Goal: Transaction & Acquisition: Purchase product/service

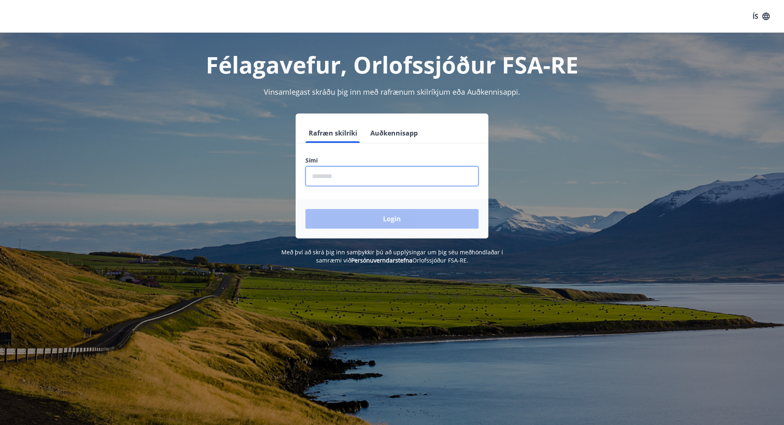
click at [406, 175] on input "phone" at bounding box center [391, 176] width 173 height 20
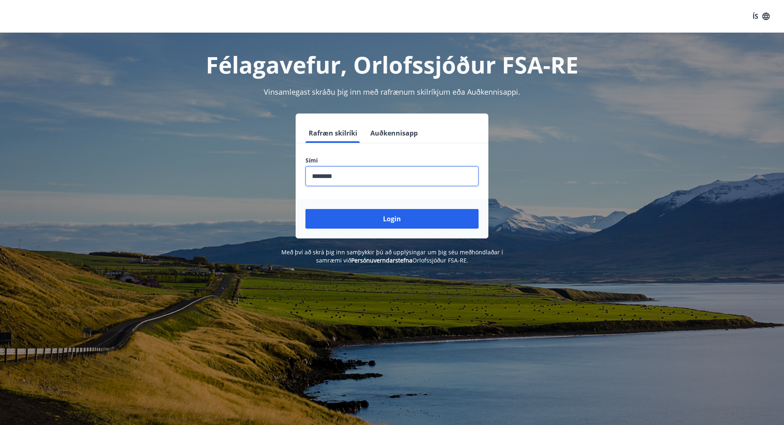
type input "********"
click at [305, 209] on button "Login" at bounding box center [391, 219] width 173 height 20
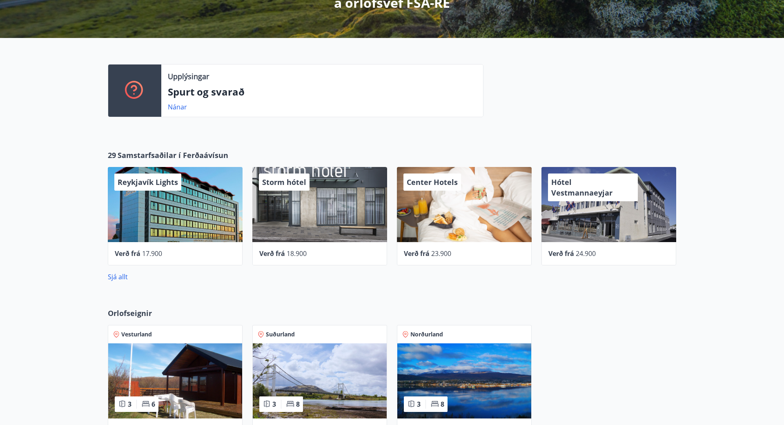
scroll to position [152, 0]
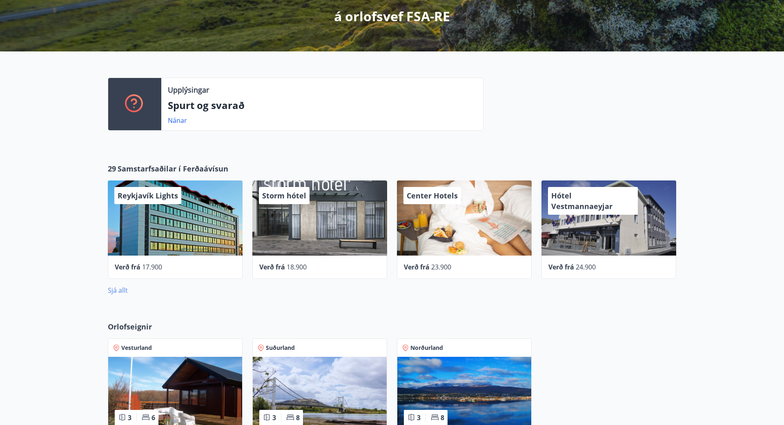
click at [116, 291] on link "Sjá allt" at bounding box center [118, 290] width 20 height 9
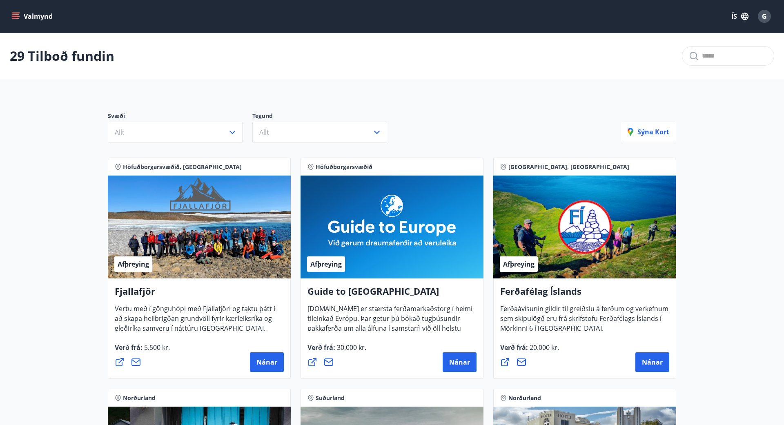
click at [15, 14] on icon "menu" at bounding box center [15, 16] width 8 height 8
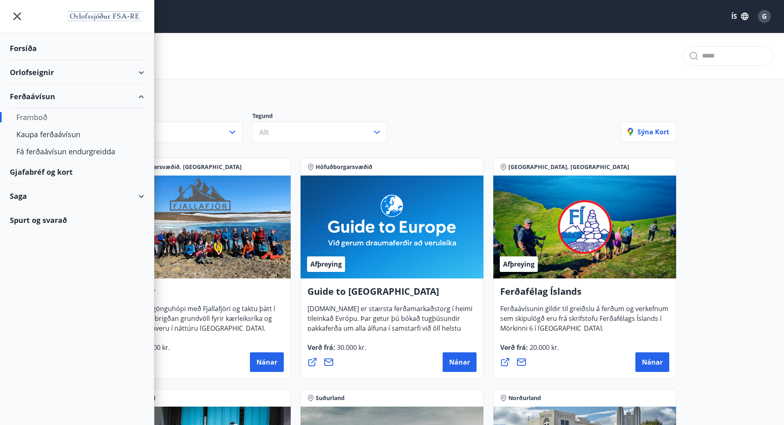
click at [40, 93] on div "Ferðaávísun" at bounding box center [77, 97] width 134 height 24
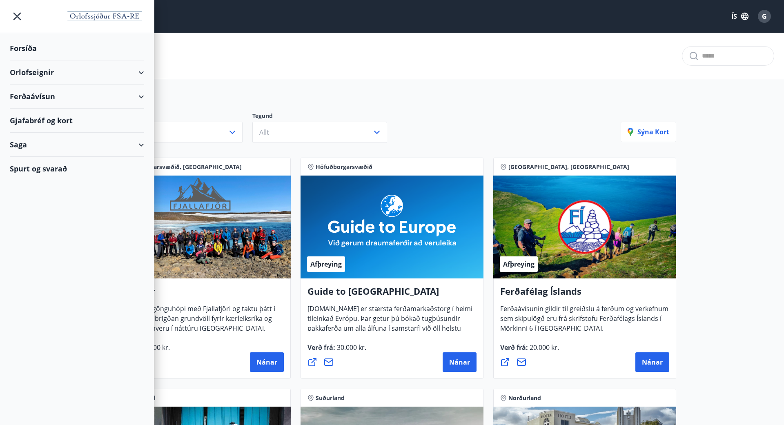
click at [40, 93] on div "Ferðaávísun" at bounding box center [77, 97] width 134 height 24
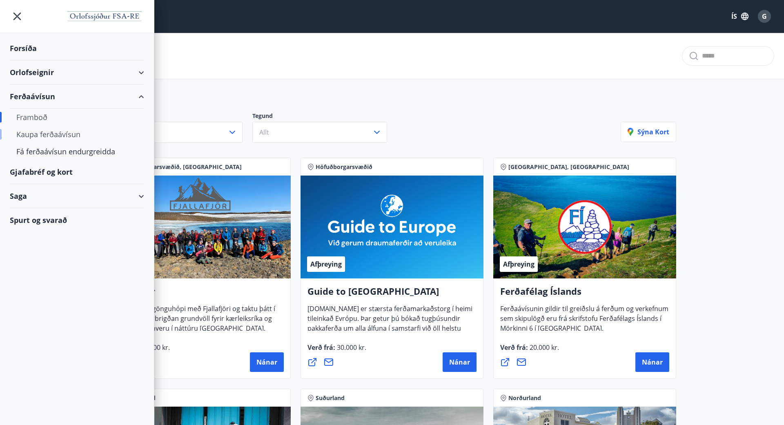
click at [47, 133] on div "Kaupa ferðaávísun" at bounding box center [76, 134] width 121 height 17
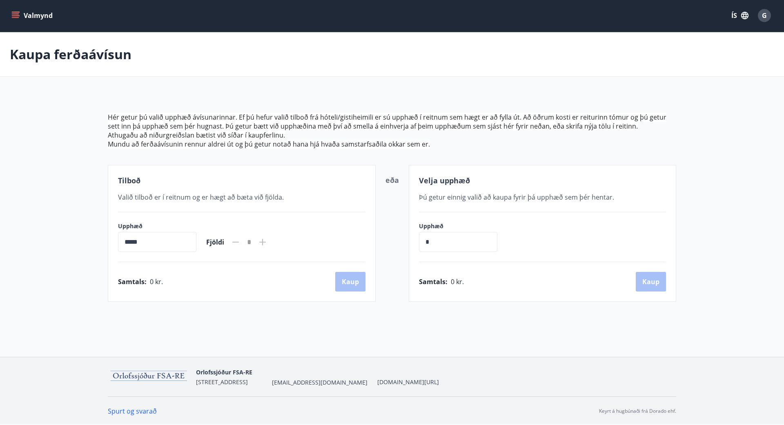
scroll to position [1, 0]
click at [16, 13] on icon "menu" at bounding box center [15, 15] width 8 height 8
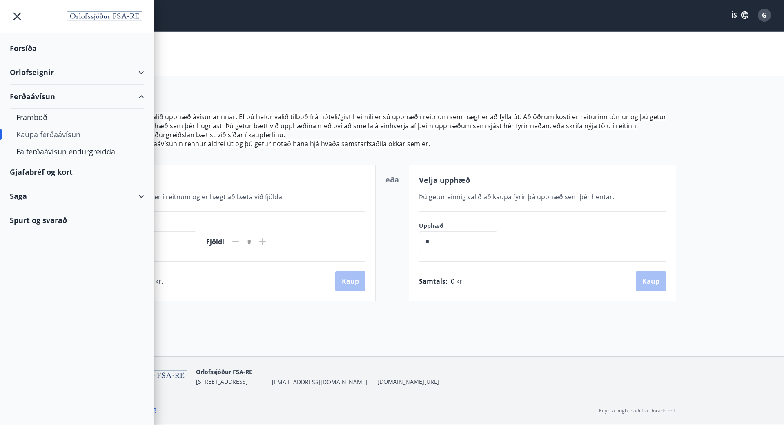
click at [139, 196] on div "Saga" at bounding box center [77, 196] width 134 height 24
click at [29, 284] on div "Inneign" at bounding box center [76, 285] width 121 height 17
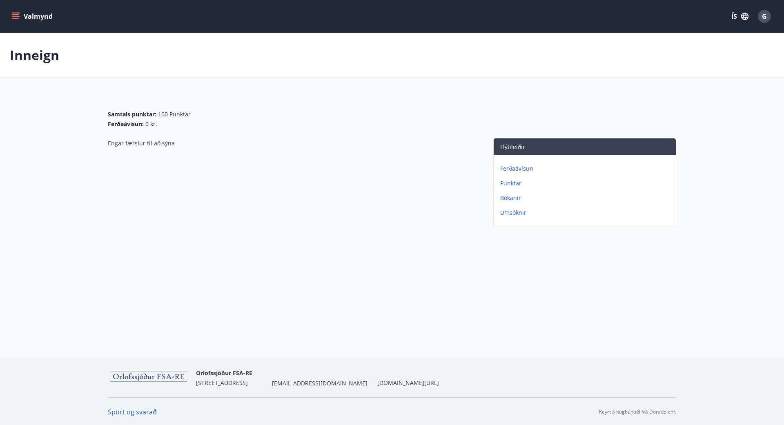
click at [15, 16] on icon "menu" at bounding box center [16, 16] width 9 height 1
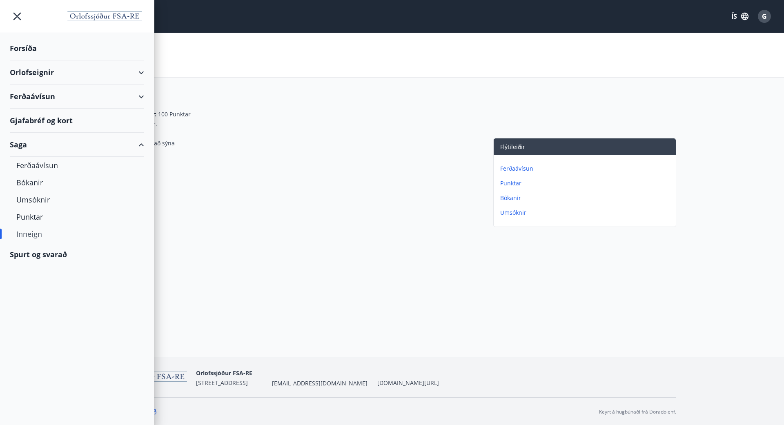
click at [143, 93] on div "Ferðaávísun" at bounding box center [77, 97] width 134 height 24
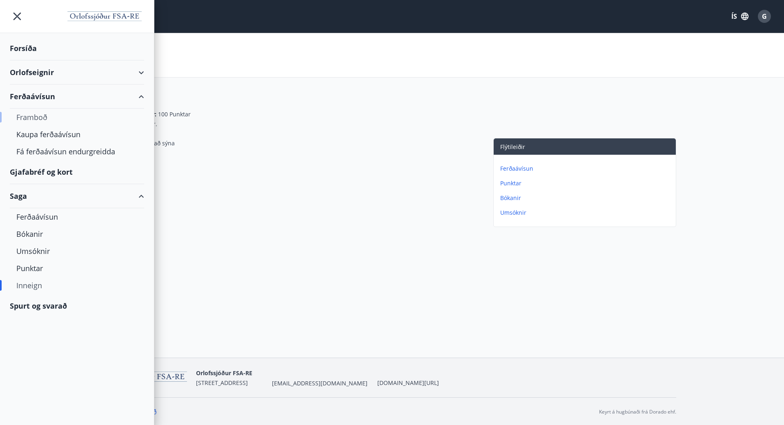
click at [29, 116] on div "Framboð" at bounding box center [76, 117] width 121 height 17
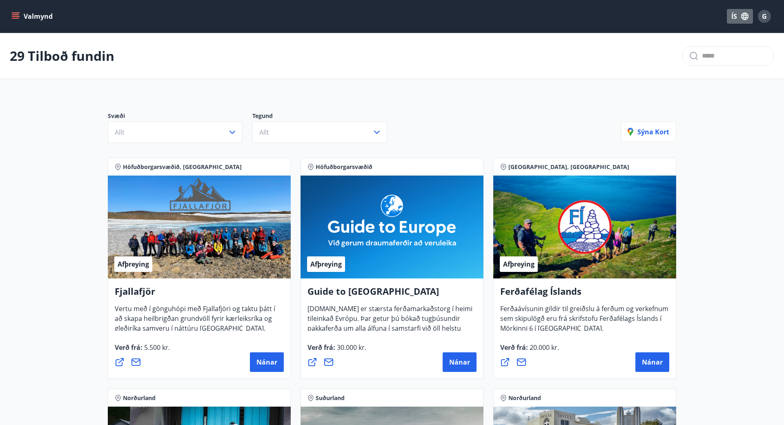
click at [733, 16] on button "ÍS" at bounding box center [740, 16] width 26 height 15
click at [38, 155] on div at bounding box center [392, 212] width 784 height 425
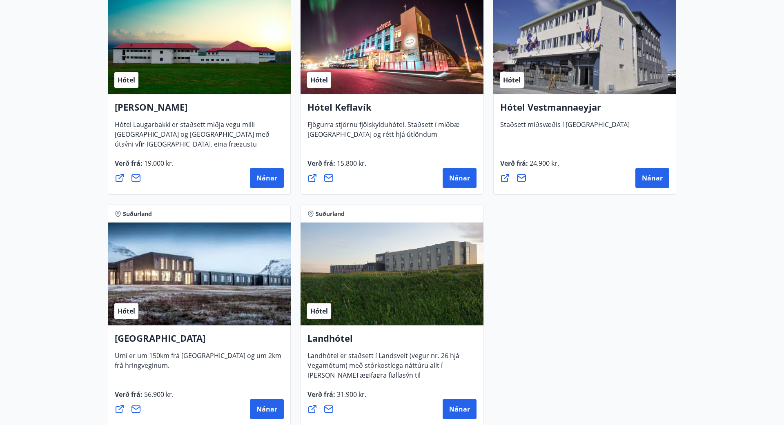
scroll to position [2140, 0]
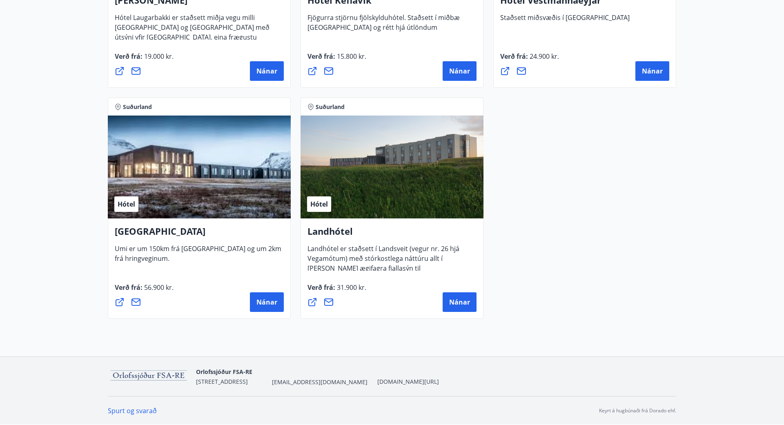
click at [155, 374] on img at bounding box center [149, 376] width 82 height 17
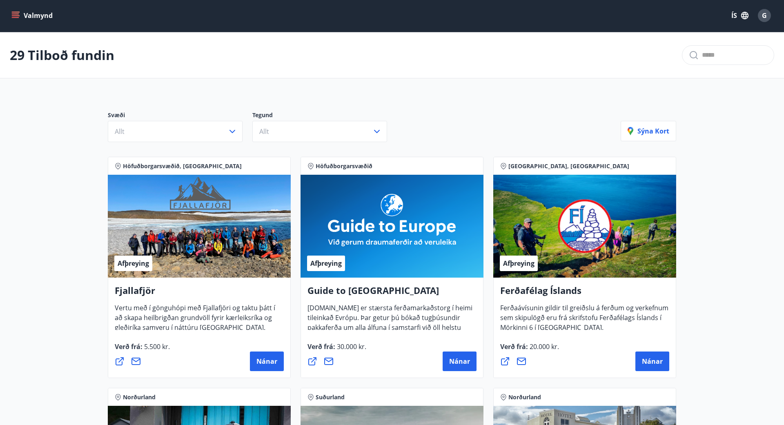
scroll to position [0, 0]
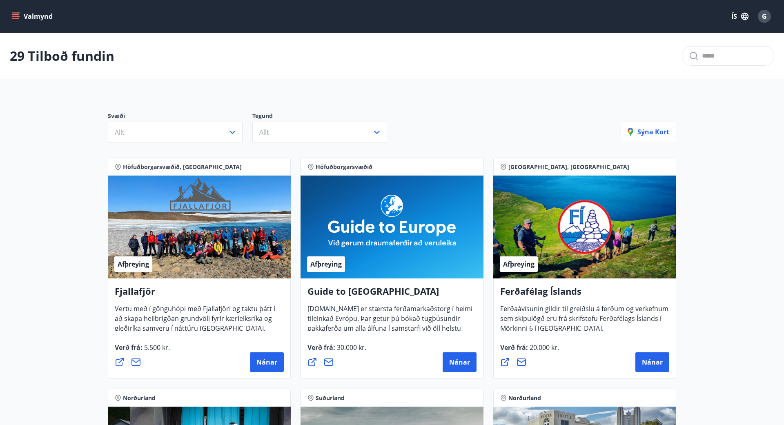
click at [17, 18] on icon "menu" at bounding box center [15, 18] width 7 height 1
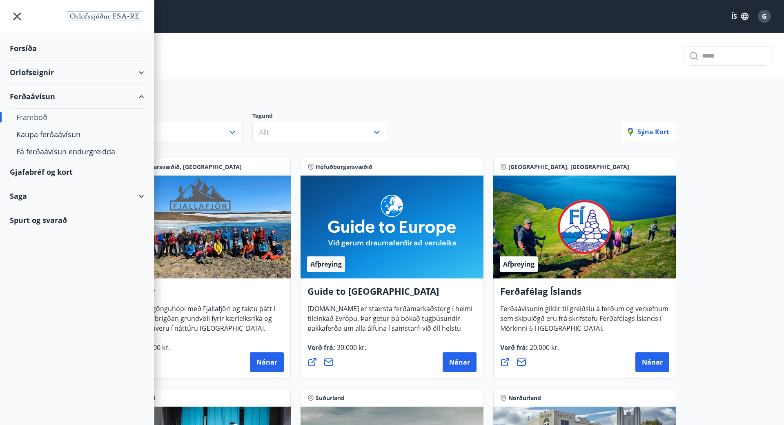
click at [18, 45] on div "Forsíða" at bounding box center [77, 48] width 134 height 24
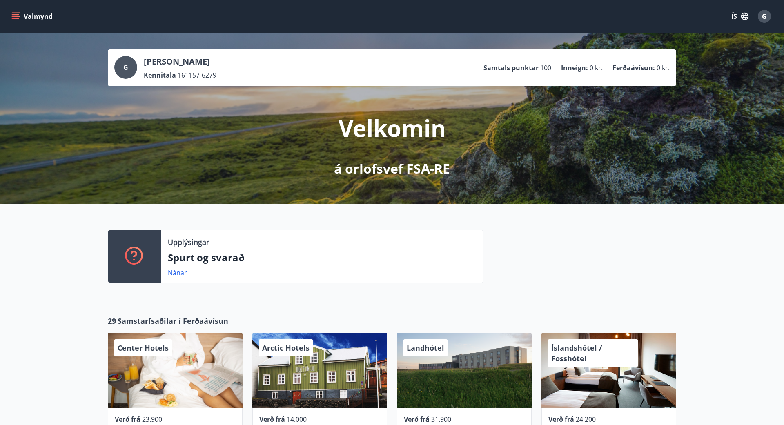
click at [125, 66] on span "G" at bounding box center [125, 67] width 5 height 9
click at [171, 270] on link "Nánar" at bounding box center [177, 272] width 19 height 9
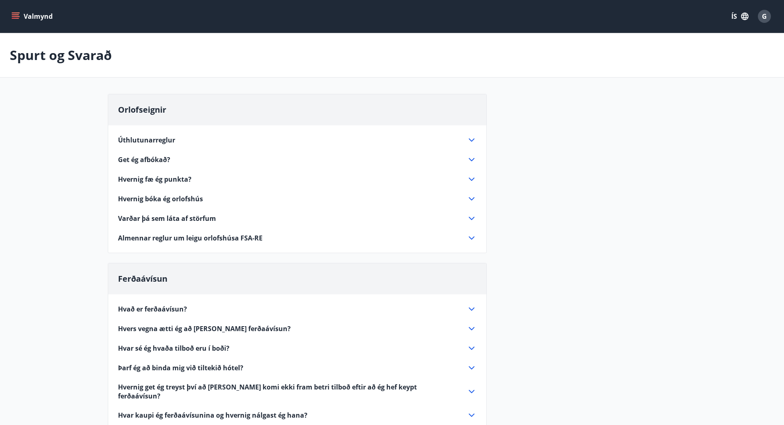
click at [142, 214] on div "Varðar þá sem láta af störfum" at bounding box center [297, 219] width 358 height 10
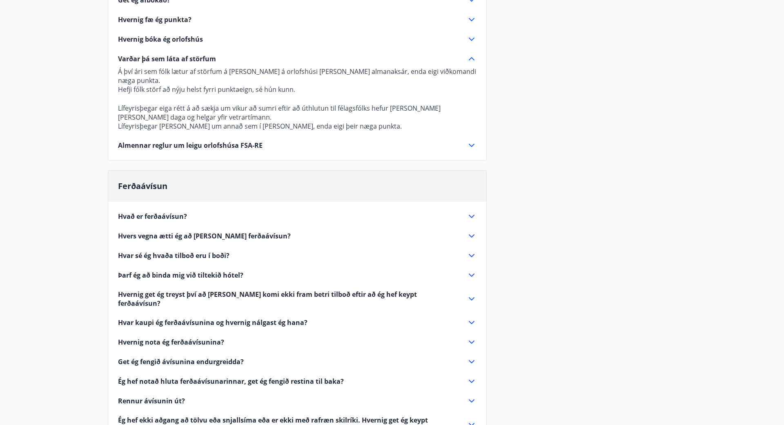
scroll to position [194, 0]
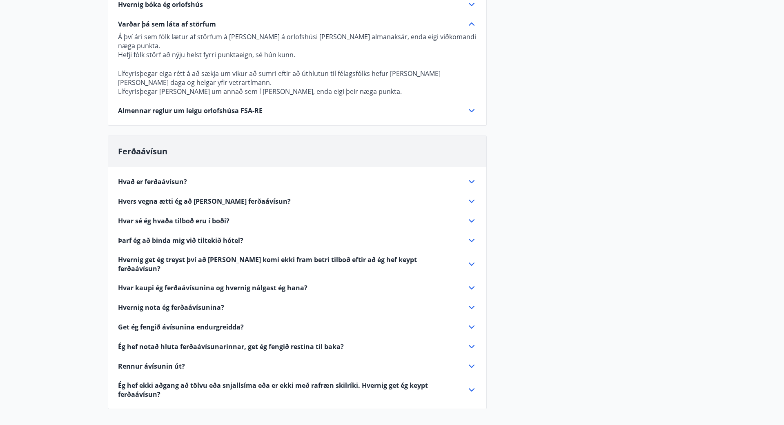
click at [166, 177] on span "Hvað er ferðaávísun?" at bounding box center [152, 181] width 69 height 9
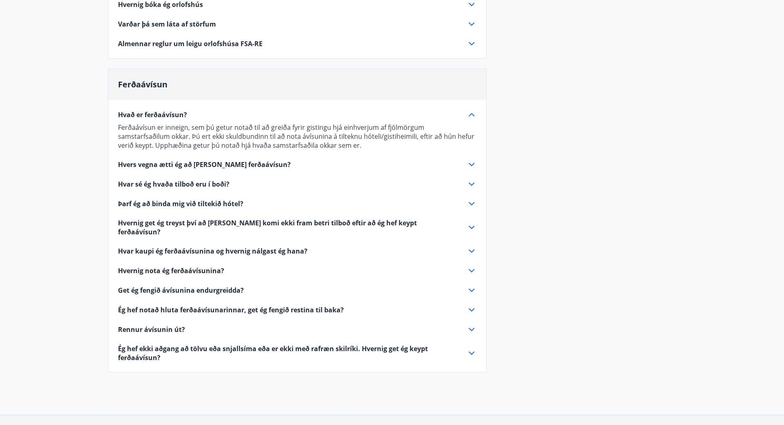
click at [167, 325] on span "Rennur ávísunin út?" at bounding box center [151, 329] width 67 height 9
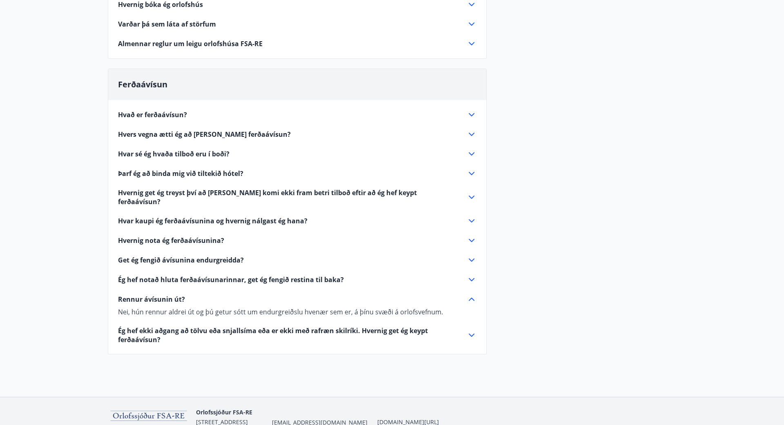
scroll to position [0, 0]
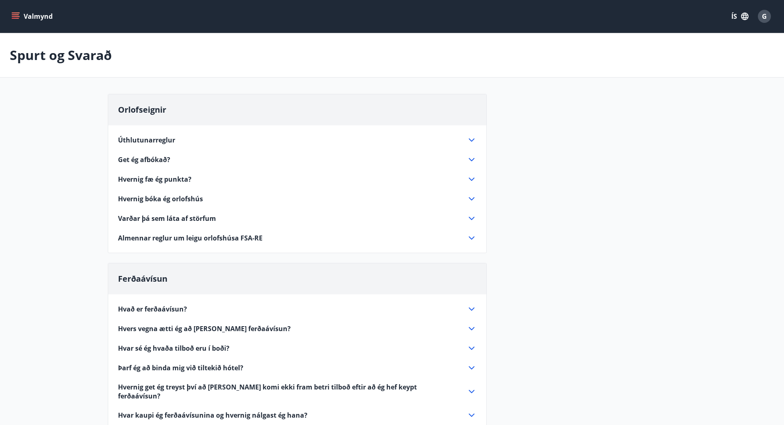
click at [16, 16] on icon "menu" at bounding box center [15, 16] width 8 height 8
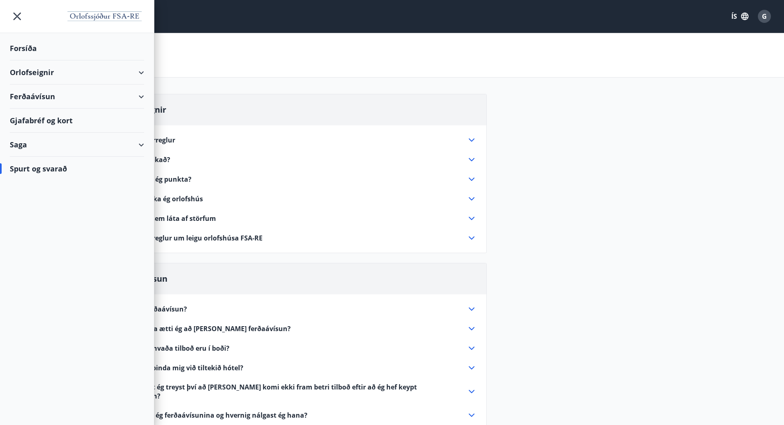
click at [38, 95] on div "Ferðaávísun" at bounding box center [77, 97] width 134 height 24
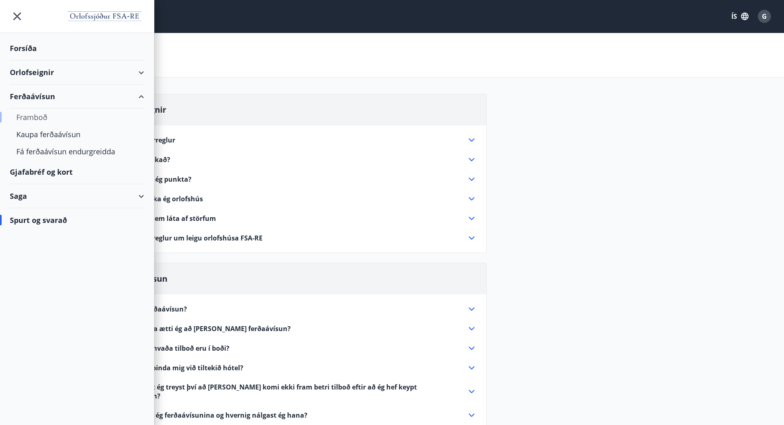
click at [30, 117] on div "Framboð" at bounding box center [76, 117] width 121 height 17
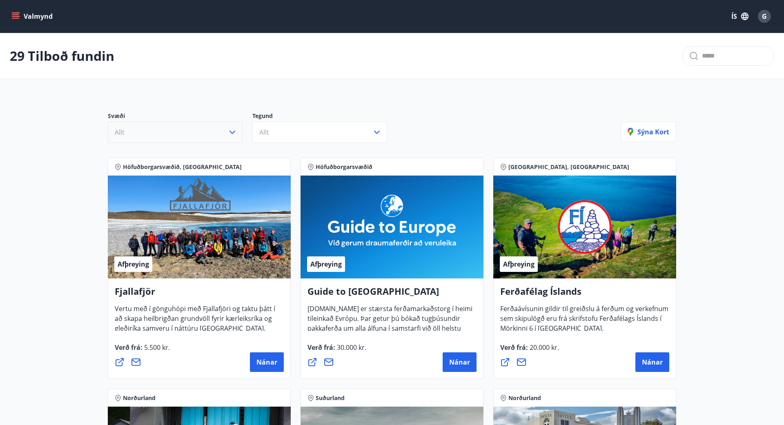
click at [221, 136] on button "Allt" at bounding box center [175, 132] width 135 height 21
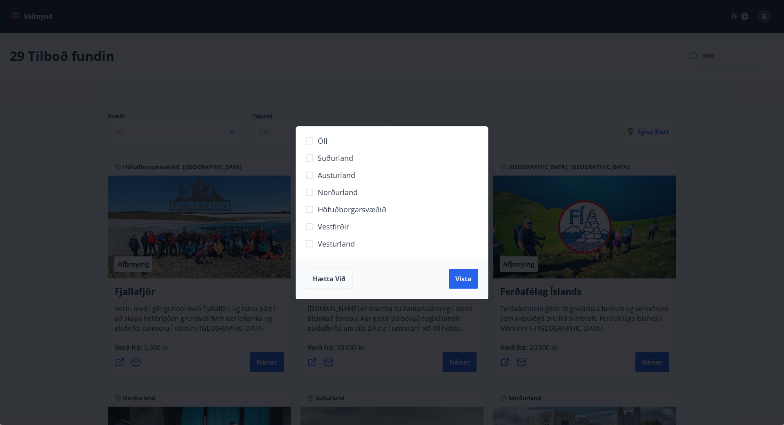
click at [52, 185] on div "Öll Suðurland Austurland Norðurland Höfuðborgarsvæðið Vestfirðir Vesturland Hæt…" at bounding box center [392, 212] width 784 height 425
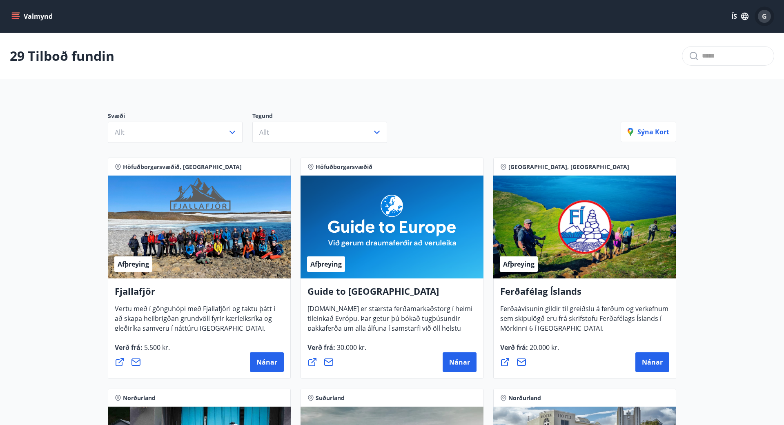
click at [764, 15] on span "G" at bounding box center [764, 16] width 5 height 9
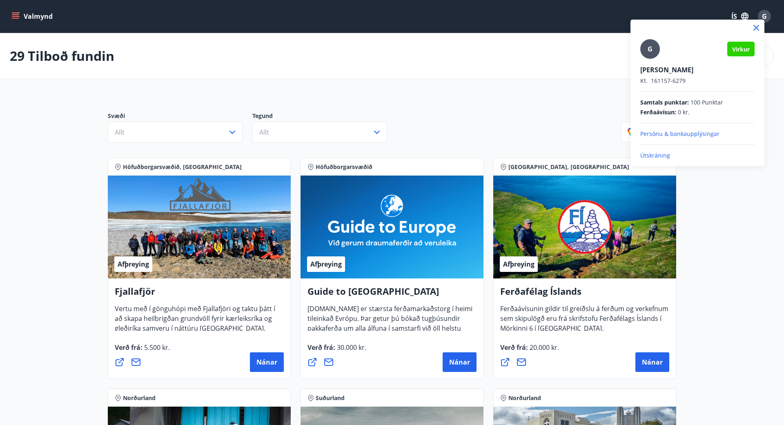
click at [650, 155] on p "Útskráning" at bounding box center [697, 155] width 114 height 8
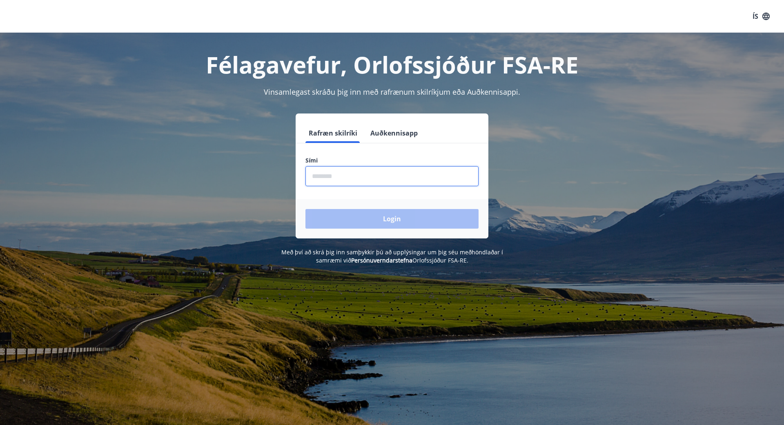
click at [345, 176] on input "phone" at bounding box center [391, 176] width 173 height 20
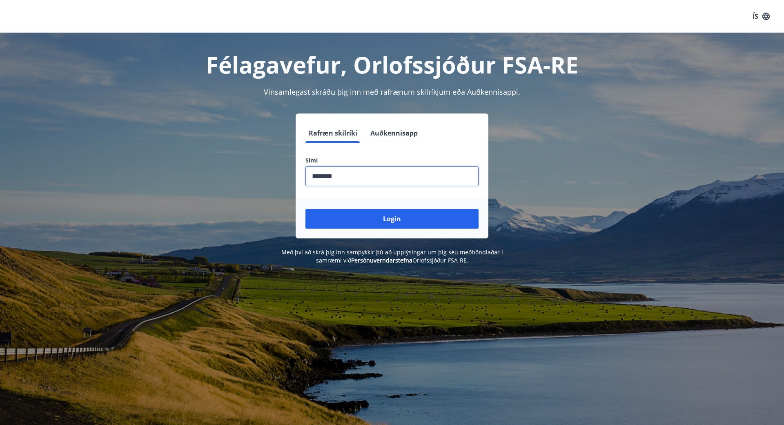
type input "********"
click at [305, 209] on button "Login" at bounding box center [391, 219] width 173 height 20
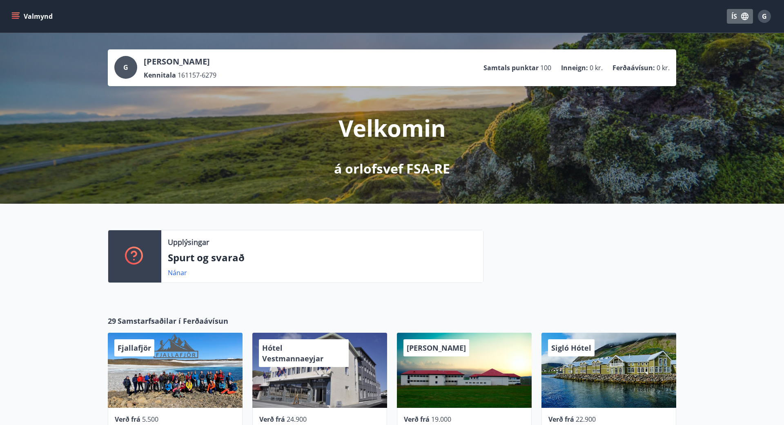
click at [745, 18] on icon "button" at bounding box center [744, 16] width 7 height 7
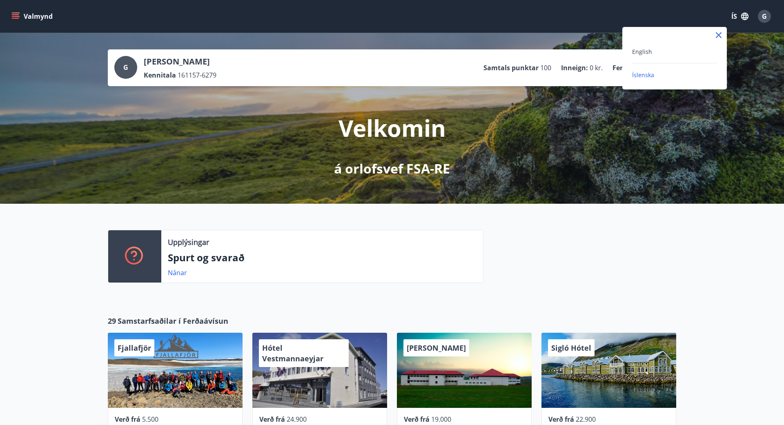
click at [700, 10] on div at bounding box center [392, 212] width 784 height 425
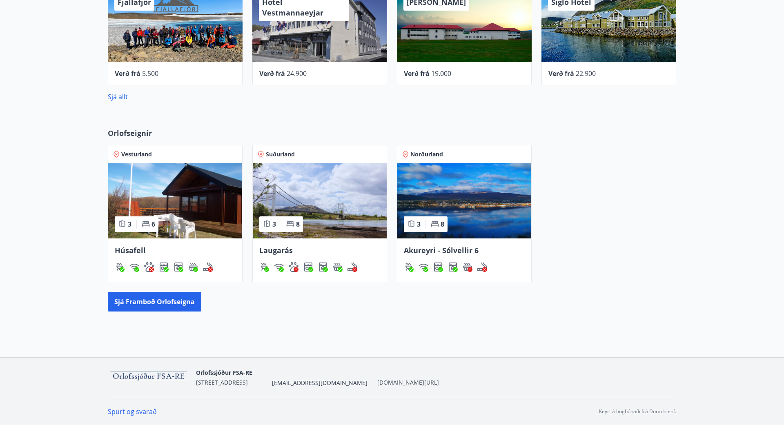
scroll to position [347, 0]
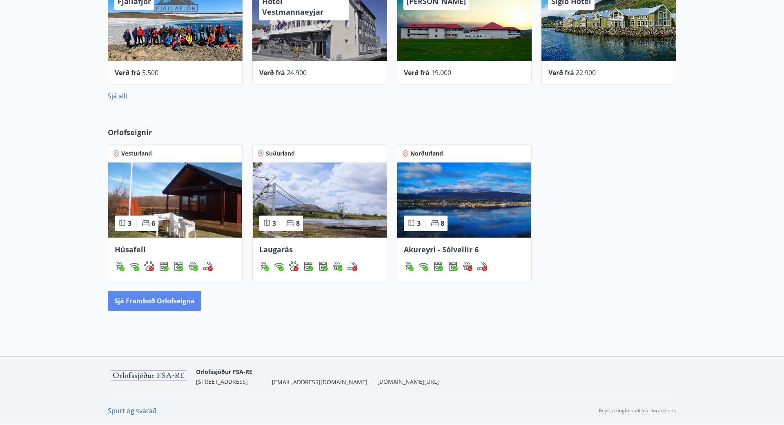
click at [165, 302] on button "Sjá framboð orlofseigna" at bounding box center [154, 301] width 93 height 20
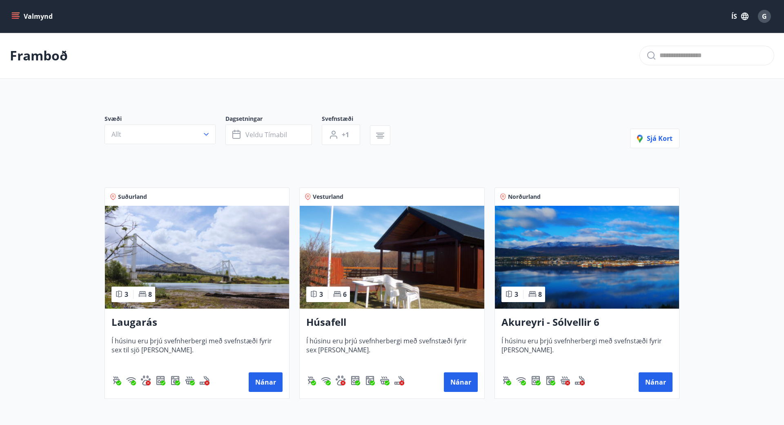
click at [16, 16] on icon "menu" at bounding box center [15, 16] width 8 height 8
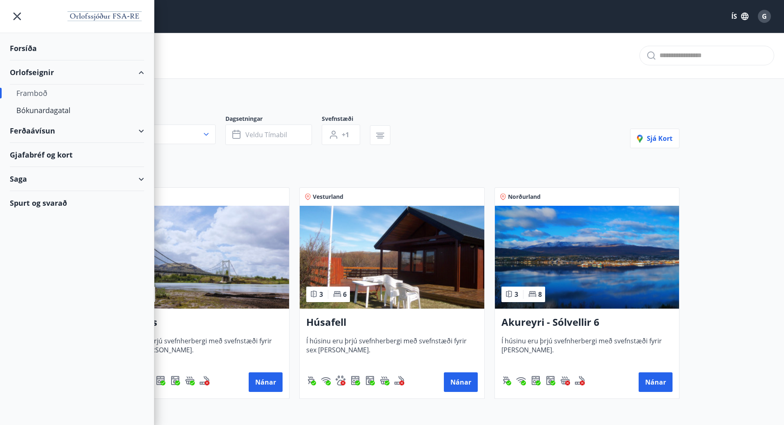
click at [44, 129] on div "Ferðaávísun" at bounding box center [77, 131] width 134 height 24
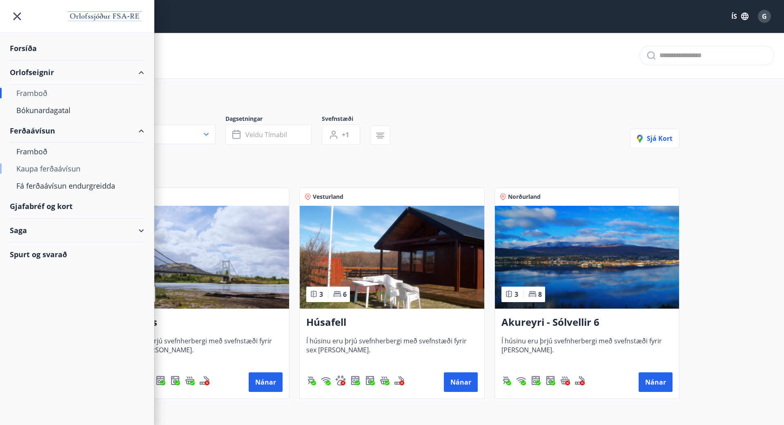
click at [38, 168] on div "Kaupa ferðaávísun" at bounding box center [76, 168] width 121 height 17
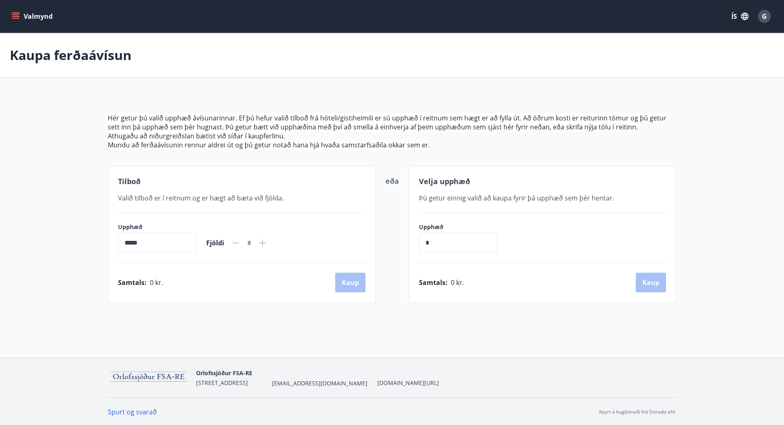
click at [202, 200] on span "Valið tilboð er í reitnum og er hægt að bæta við fjölda." at bounding box center [201, 198] width 166 height 9
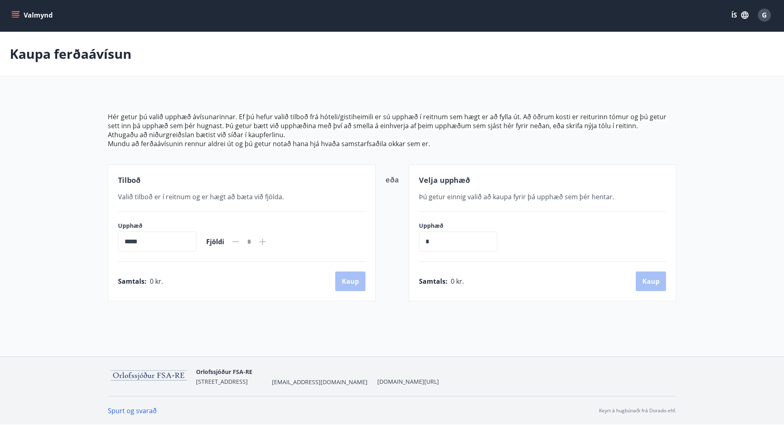
click at [16, 15] on icon "menu" at bounding box center [15, 15] width 8 height 8
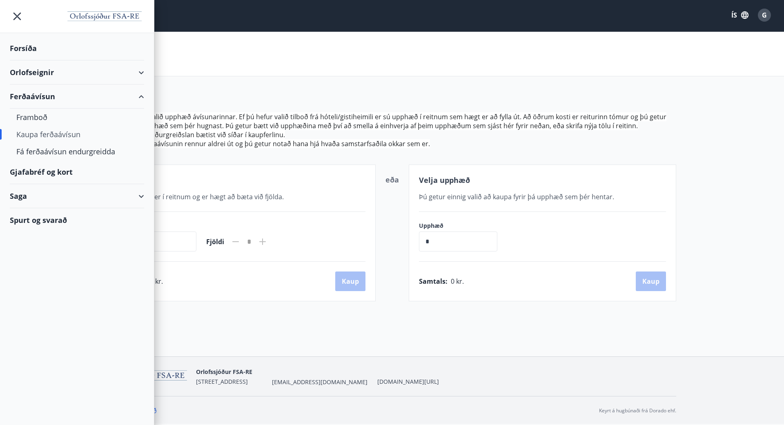
click at [53, 169] on div "Gjafabréf og kort" at bounding box center [77, 172] width 134 height 24
click at [276, 55] on div "Kaupa ferðaávísun" at bounding box center [392, 54] width 784 height 44
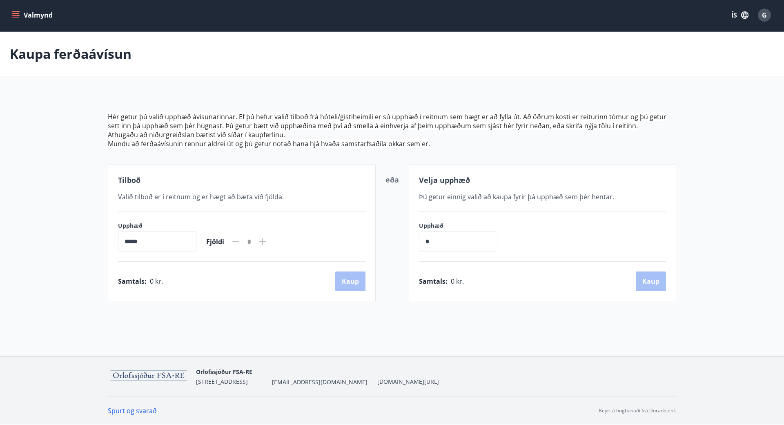
click at [14, 14] on icon "menu" at bounding box center [15, 15] width 8 height 8
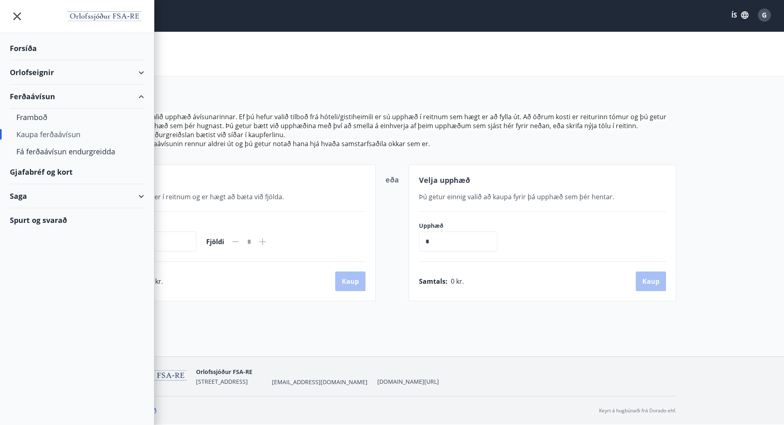
click at [20, 45] on div "Forsíða" at bounding box center [77, 48] width 134 height 24
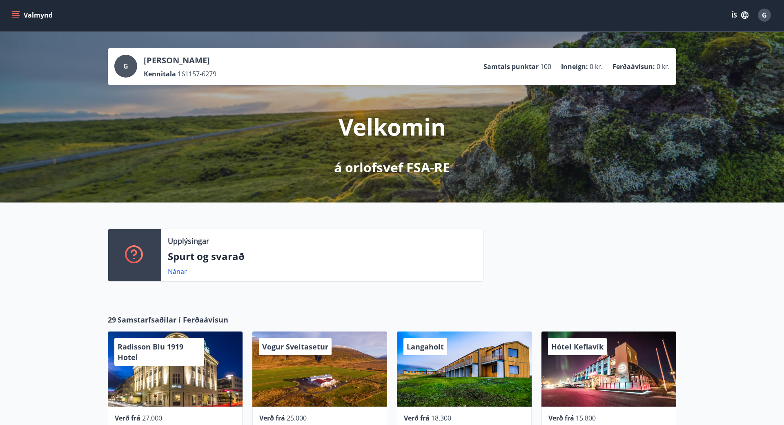
click at [11, 9] on button "Valmynd" at bounding box center [33, 15] width 46 height 15
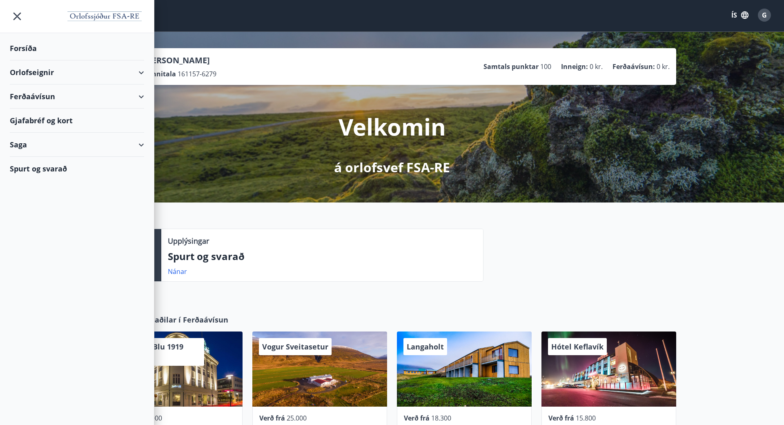
click at [52, 118] on div "Gjafabréf og kort" at bounding box center [77, 121] width 134 height 24
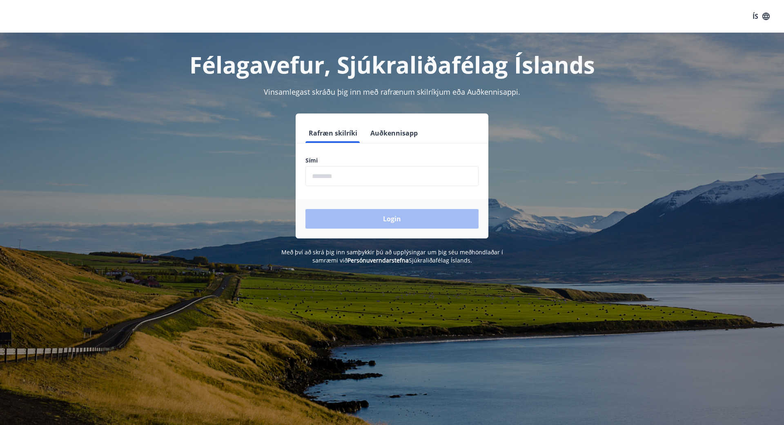
click at [325, 173] on input "phone" at bounding box center [391, 176] width 173 height 20
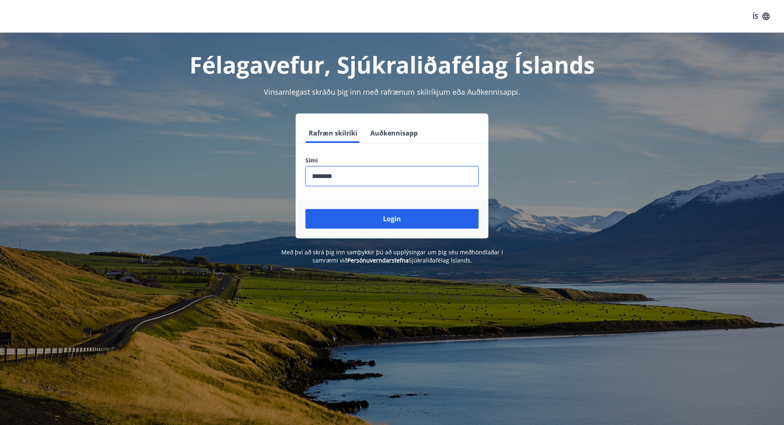
type input "********"
click at [305, 209] on button "Login" at bounding box center [391, 219] width 173 height 20
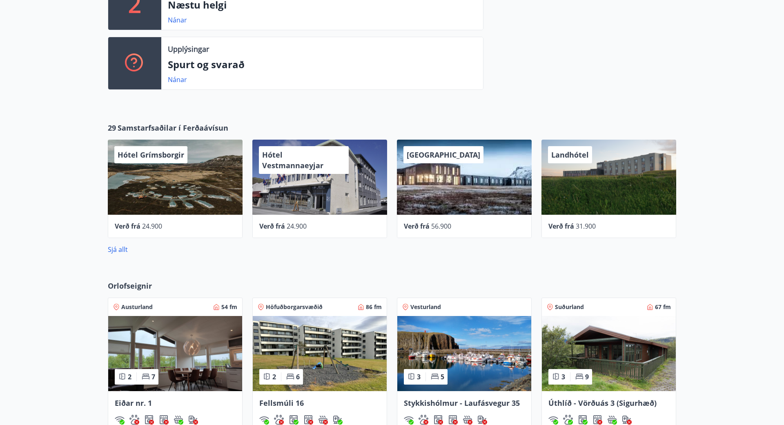
scroll to position [575, 0]
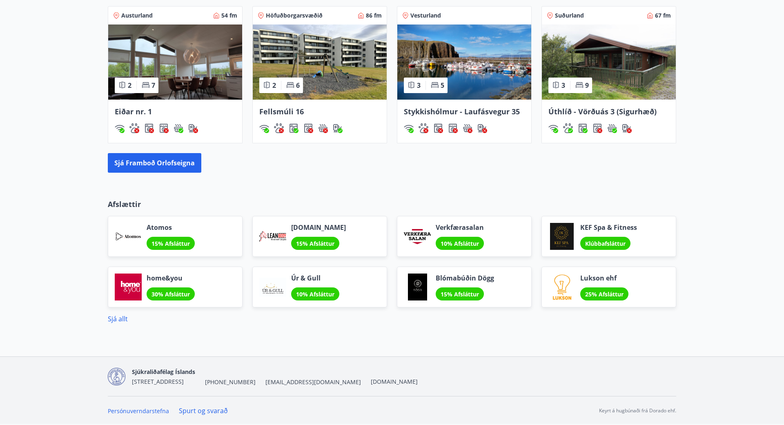
click at [470, 278] on span "Blómabúðin Dögg" at bounding box center [465, 278] width 58 height 9
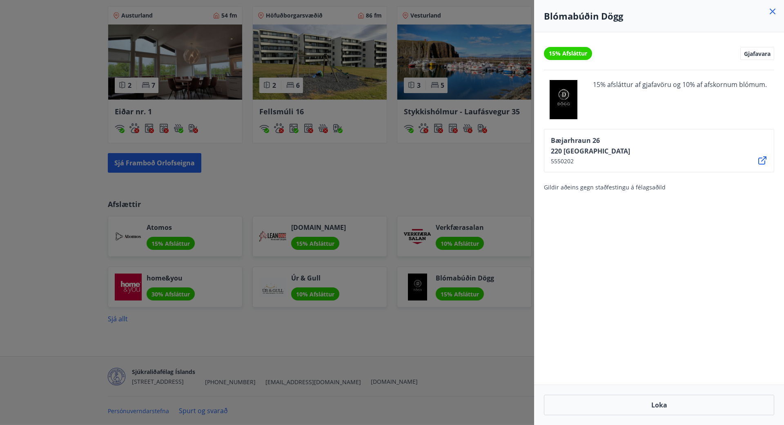
click at [67, 234] on div at bounding box center [392, 212] width 784 height 425
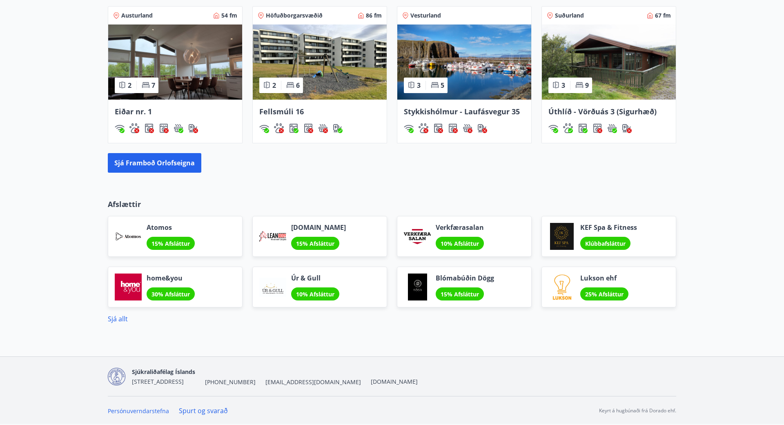
click at [469, 285] on div "Blómabúðin Dögg 15% Afsláttur" at bounding box center [465, 287] width 58 height 27
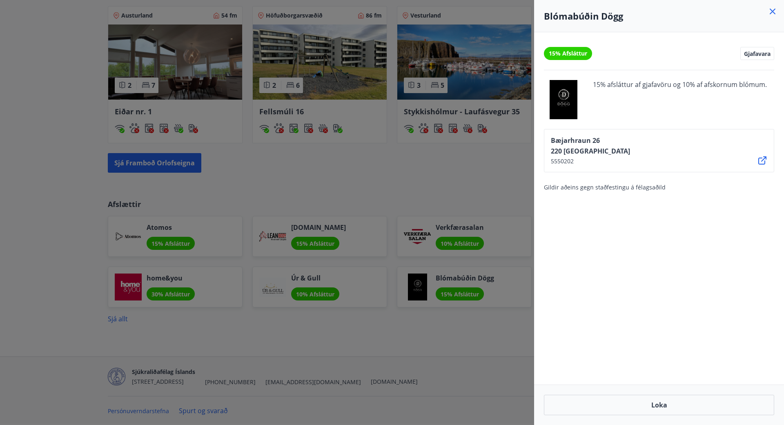
click at [46, 235] on div at bounding box center [392, 212] width 784 height 425
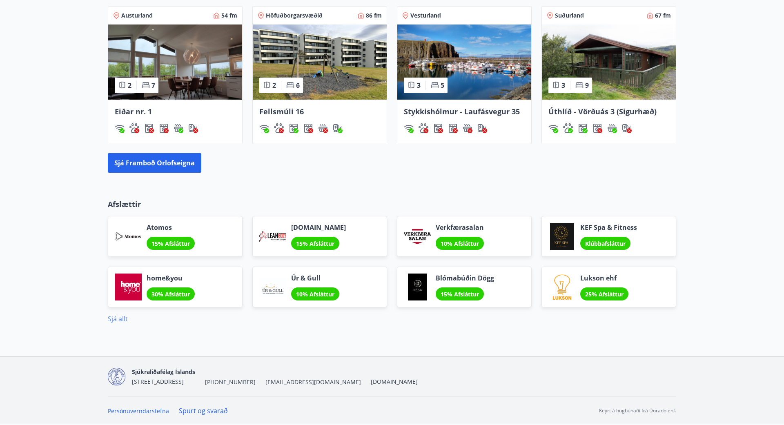
click at [120, 319] on link "Sjá allt" at bounding box center [118, 318] width 20 height 9
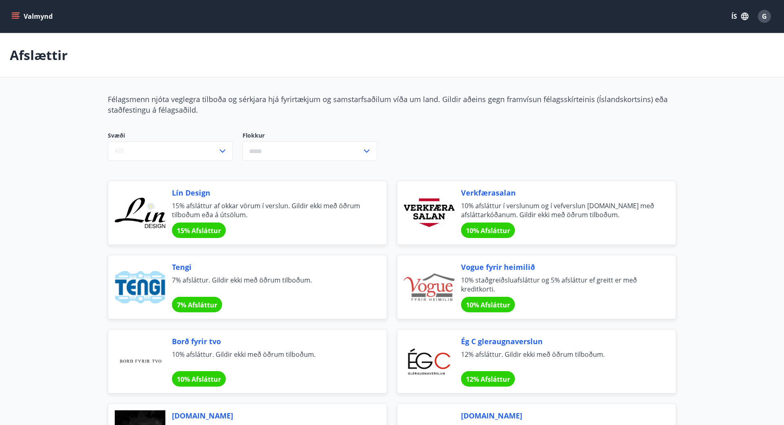
click at [16, 21] on button "Valmynd" at bounding box center [33, 16] width 46 height 15
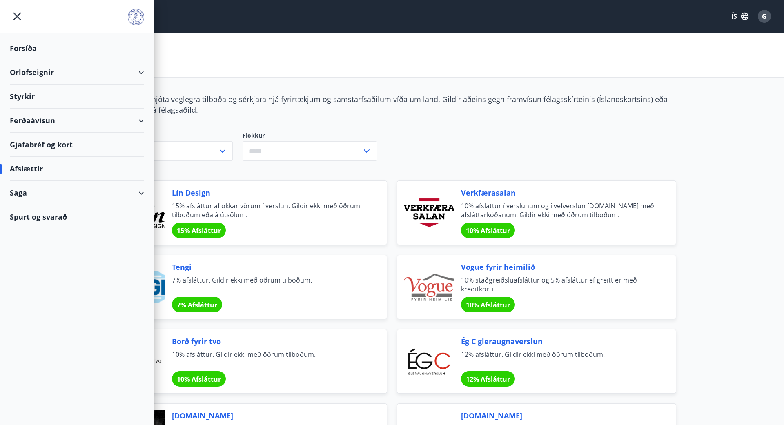
click at [49, 145] on div "Gjafabréf og kort" at bounding box center [77, 145] width 134 height 24
click at [15, 16] on icon "menu" at bounding box center [17, 16] width 15 height 15
